Goal: Information Seeking & Learning: Learn about a topic

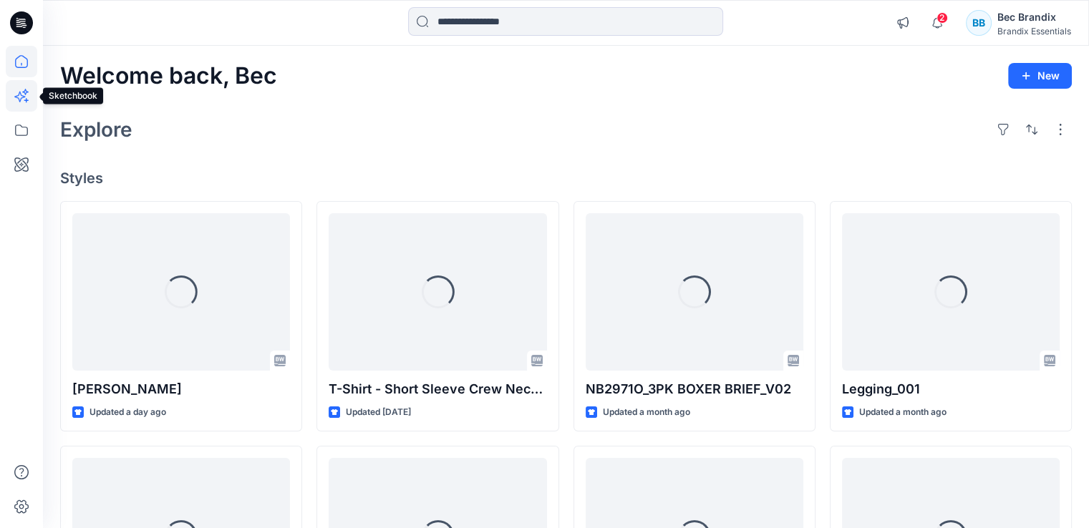
click at [26, 95] on icon at bounding box center [25, 92] width 6 height 6
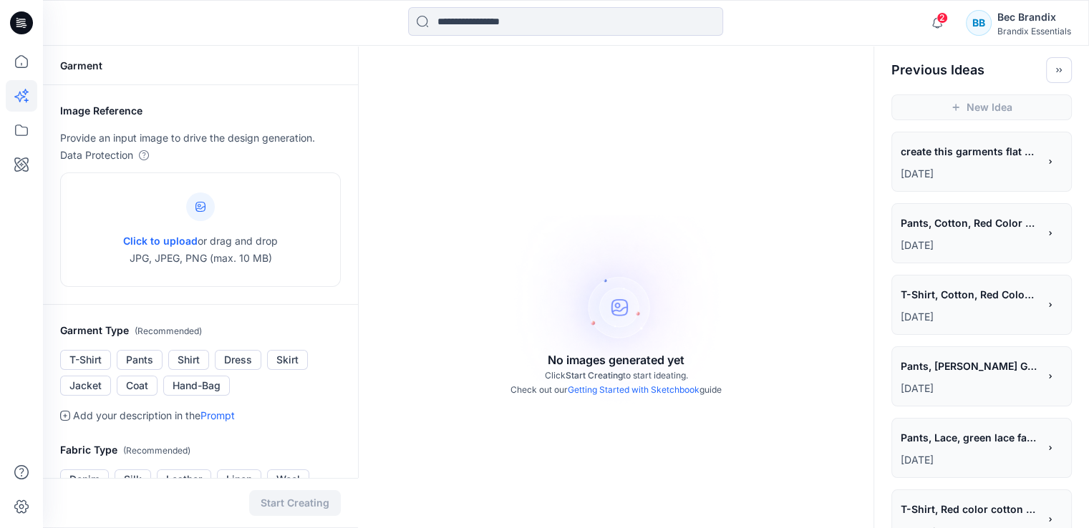
click at [982, 154] on span "create this garments flat sketch" at bounding box center [969, 151] width 136 height 21
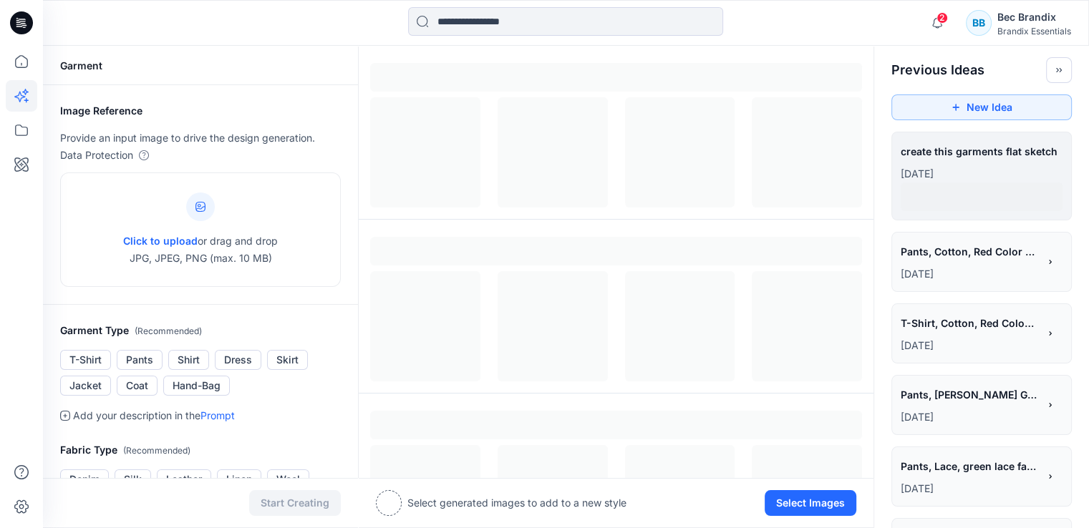
click at [957, 173] on p "[DATE]" at bounding box center [982, 173] width 162 height 17
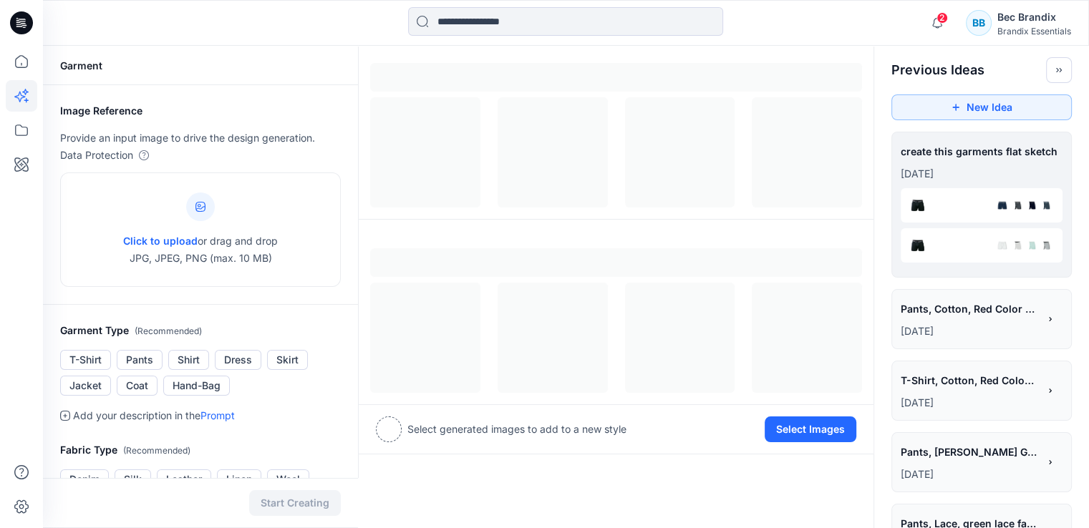
click at [932, 153] on div "**********" at bounding box center [982, 153] width 162 height 24
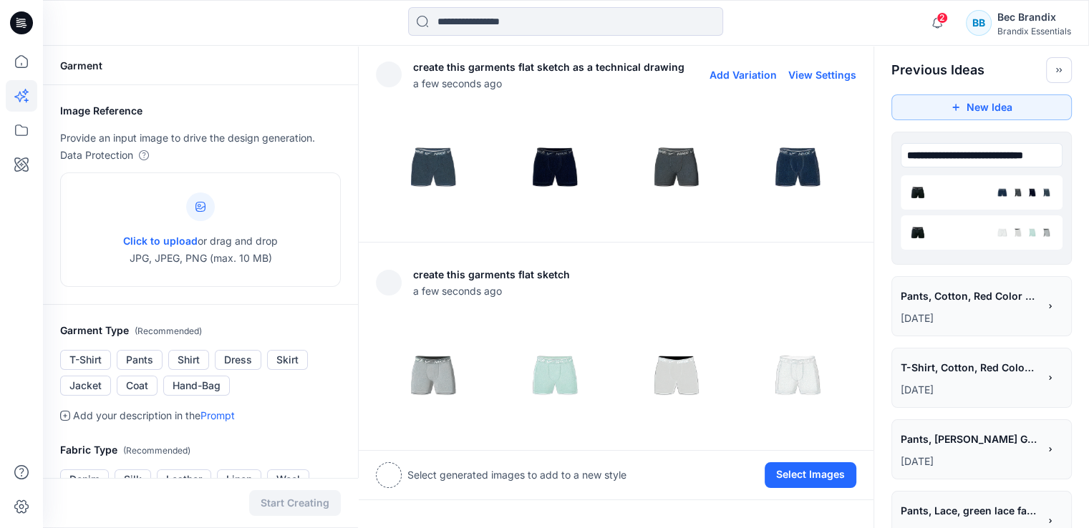
click at [556, 146] on img at bounding box center [555, 167] width 115 height 115
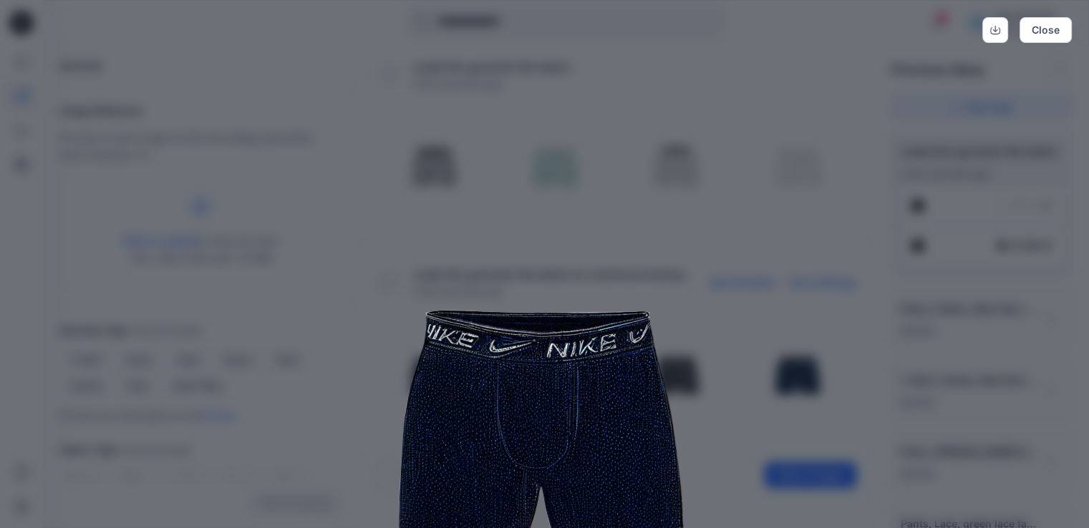
scroll to position [143, 0]
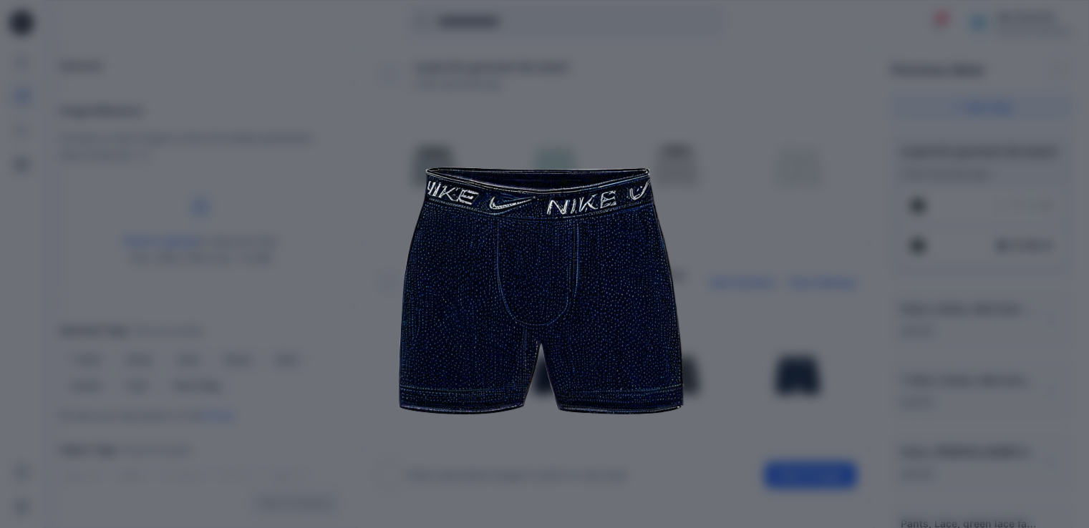
click at [751, 254] on img at bounding box center [544, 289] width 733 height 733
click at [624, 135] on img at bounding box center [544, 289] width 733 height 733
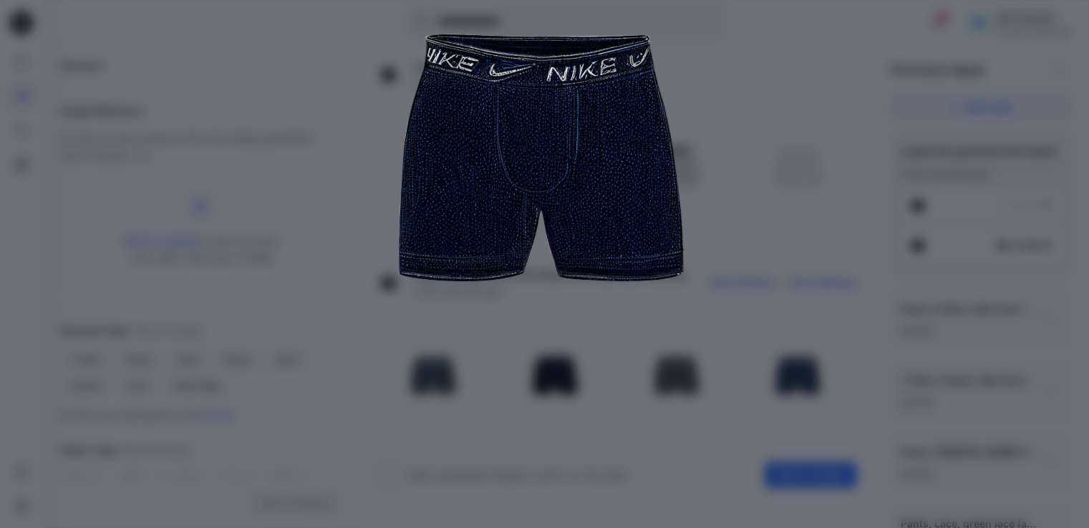
scroll to position [0, 0]
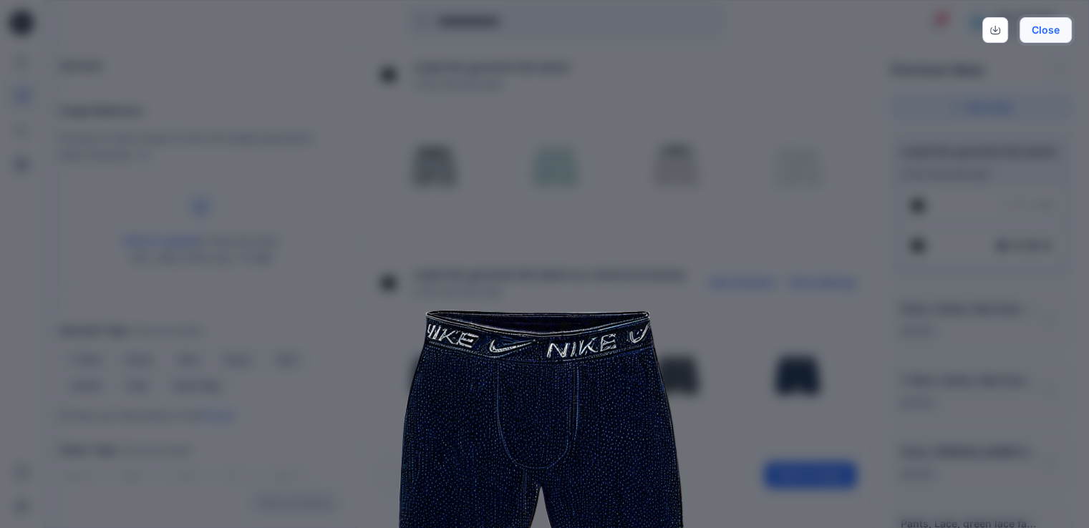
click at [1045, 32] on button "Close" at bounding box center [1046, 30] width 52 height 26
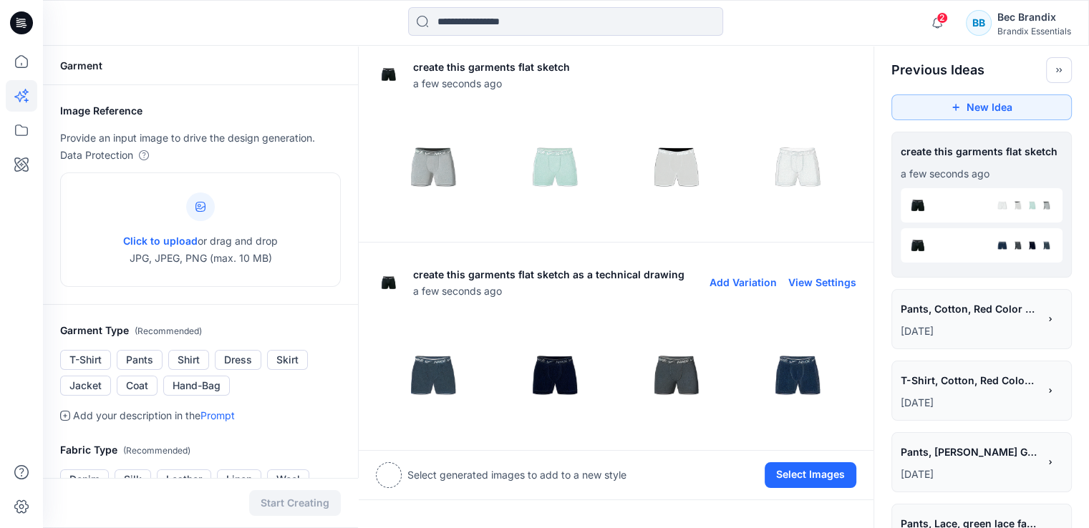
click at [677, 376] on img at bounding box center [677, 375] width 115 height 115
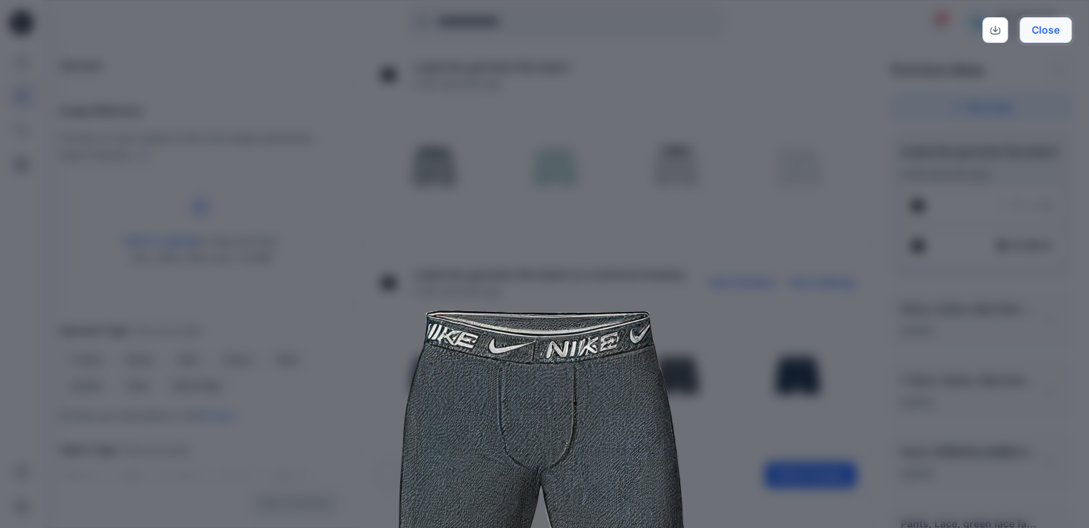
click at [1036, 28] on button "Close" at bounding box center [1046, 30] width 52 height 26
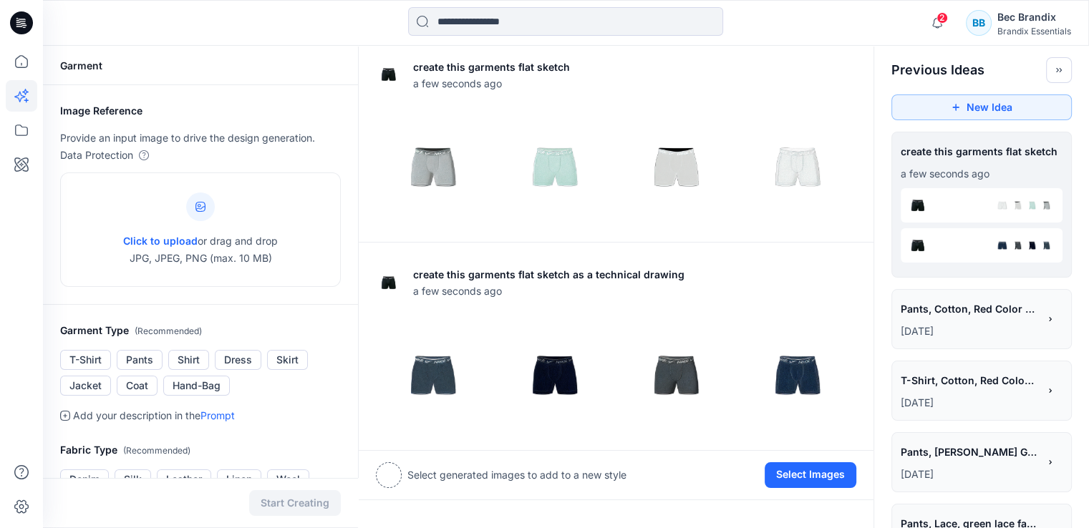
click at [939, 310] on span "Pants, Cotton, Red Color 3D garment" at bounding box center [969, 309] width 136 height 21
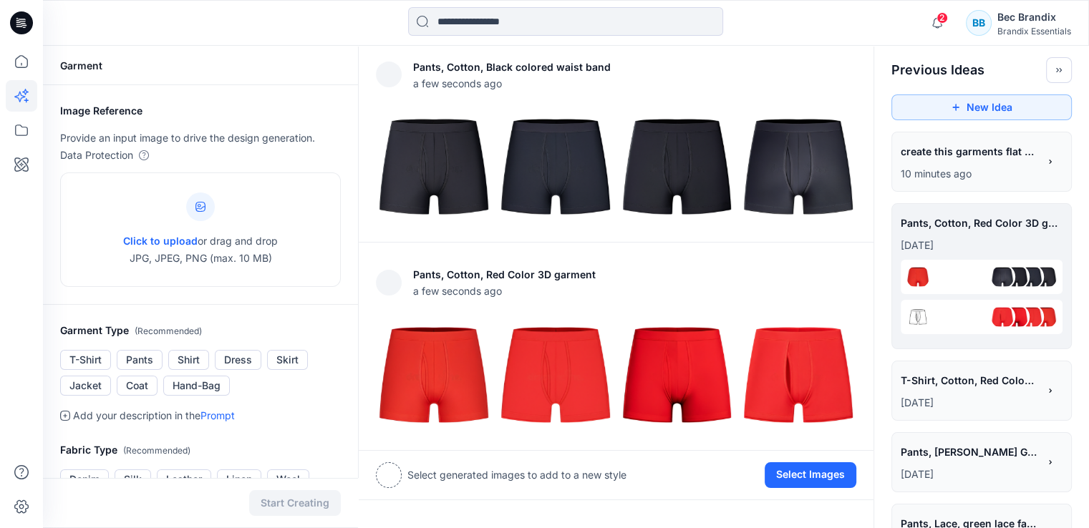
click at [958, 176] on p "10 minutes ago" at bounding box center [969, 173] width 137 height 17
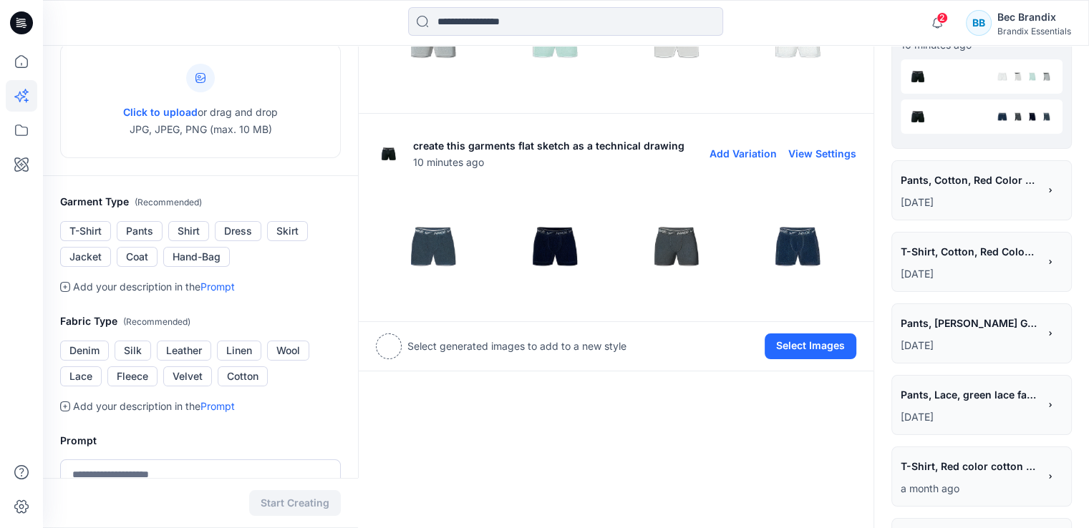
scroll to position [126, 0]
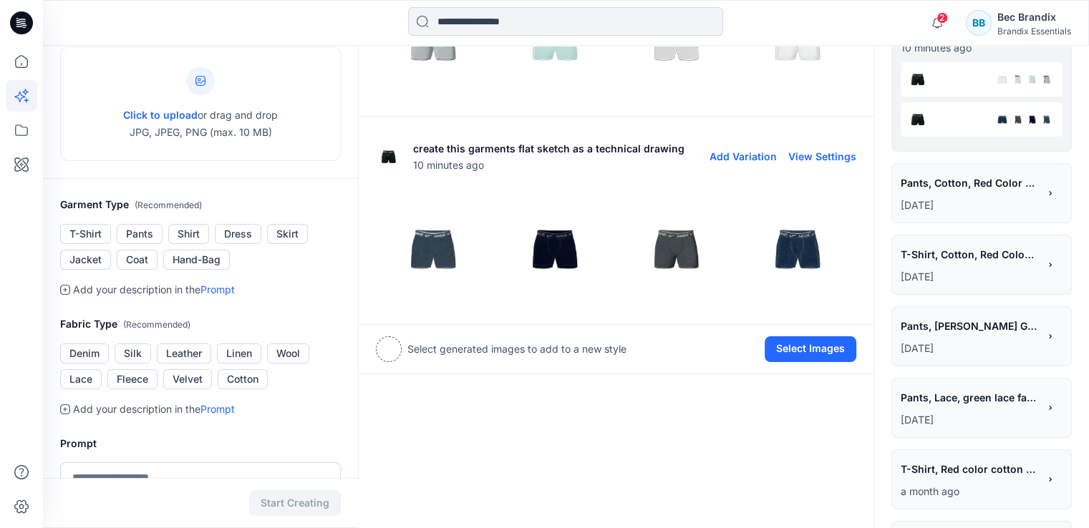
click at [762, 249] on img at bounding box center [798, 249] width 115 height 115
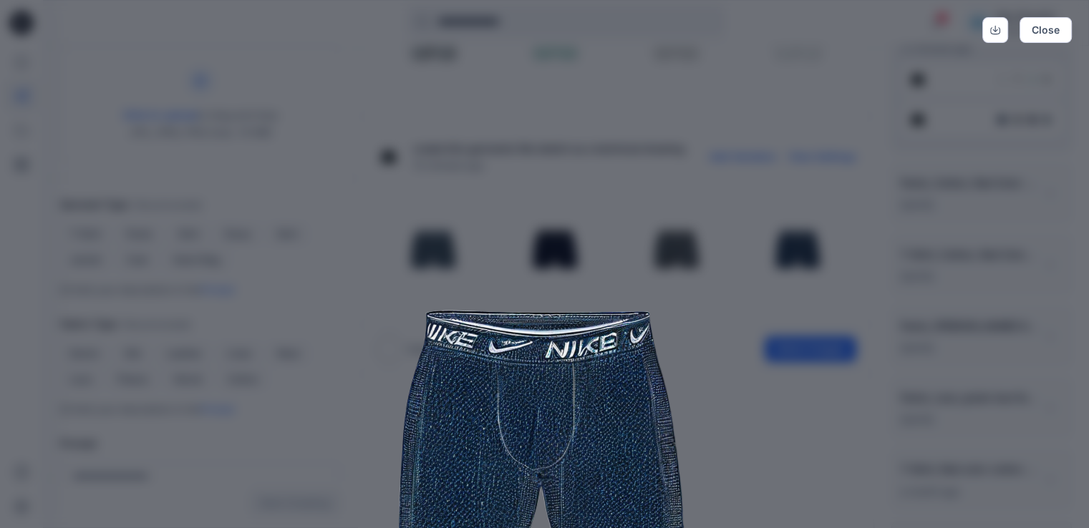
click at [878, 167] on img at bounding box center [544, 432] width 733 height 733
click at [1037, 21] on button "Close" at bounding box center [1046, 30] width 52 height 26
